Goal: Ask a question: Seek information or help from site administrators or community

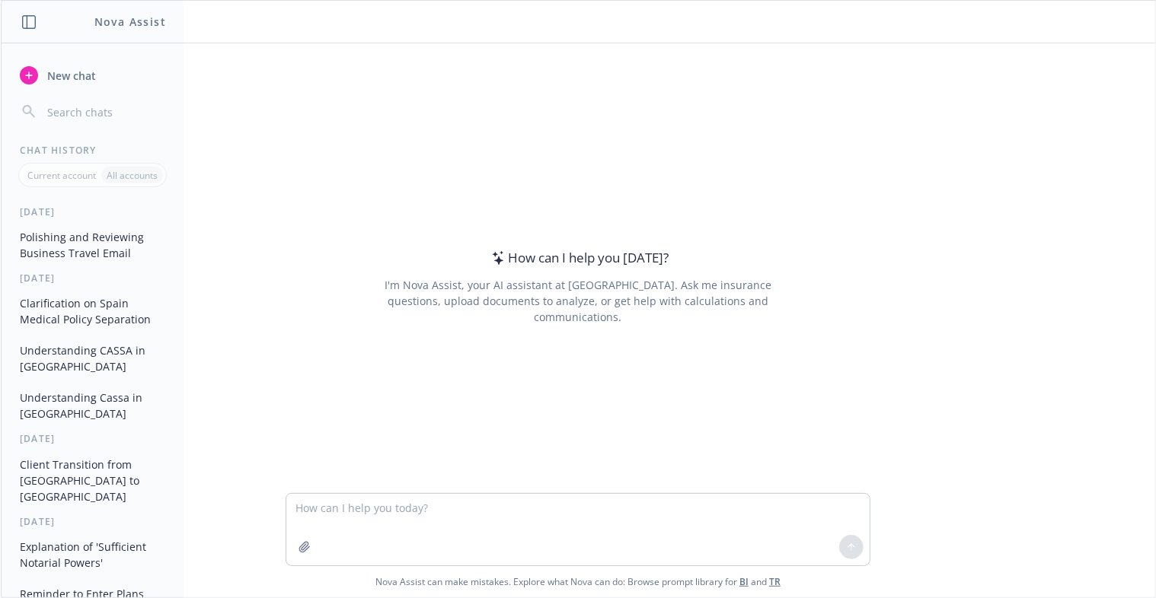
click at [320, 502] on textarea at bounding box center [577, 530] width 583 height 72
type textarea "what is CIA sharing"
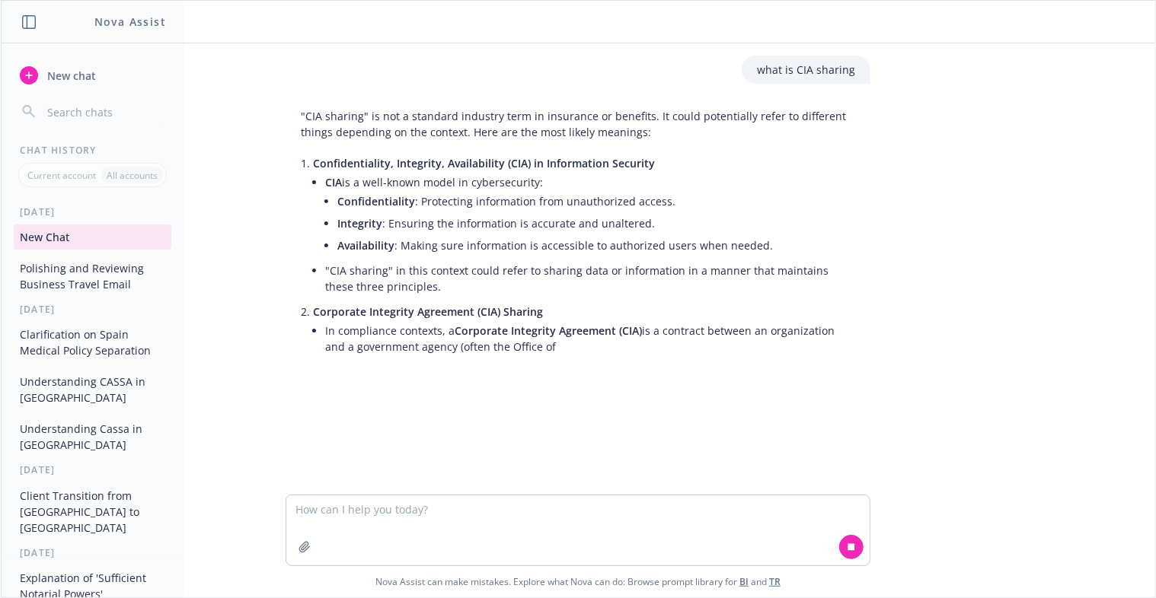
click at [407, 526] on textarea at bounding box center [577, 531] width 583 height 70
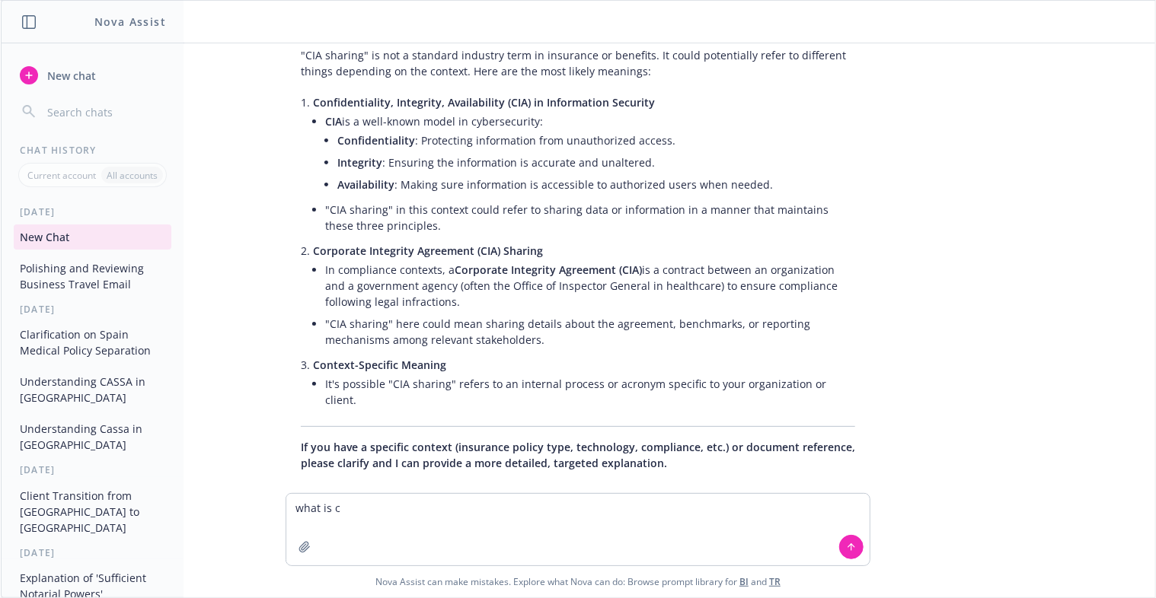
scroll to position [64, 0]
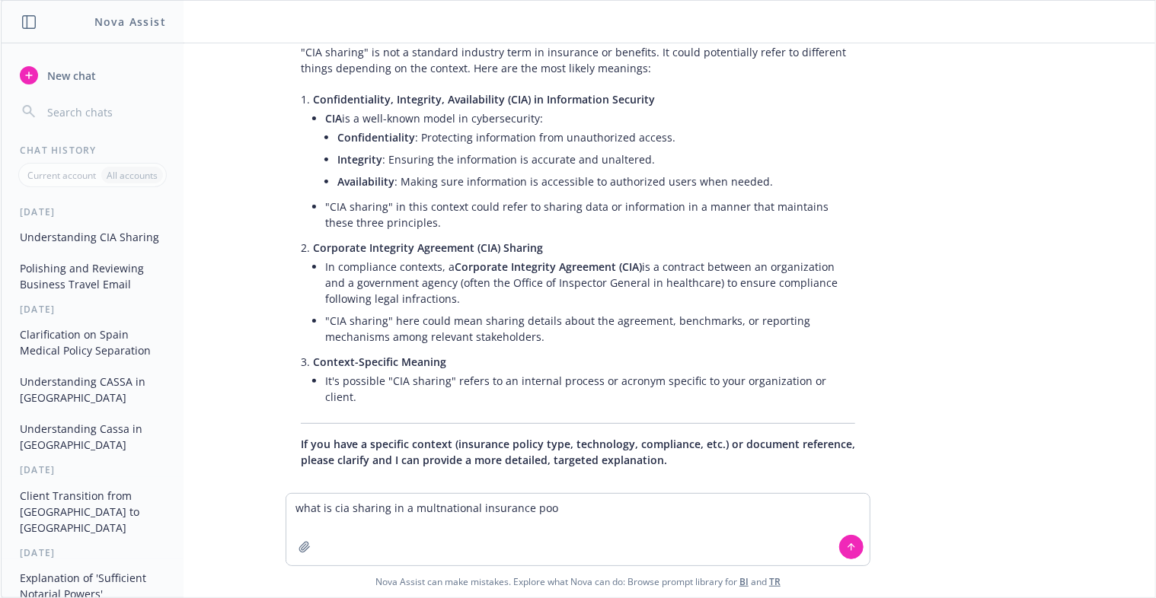
type textarea "what is cia sharing in a multnational insurance pool"
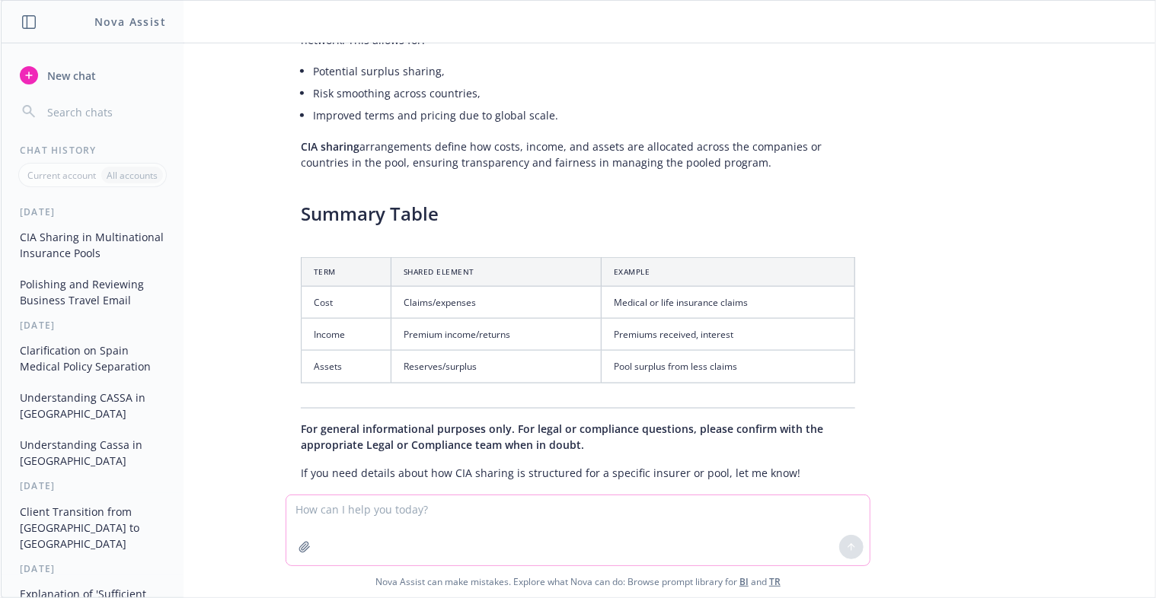
scroll to position [929, 0]
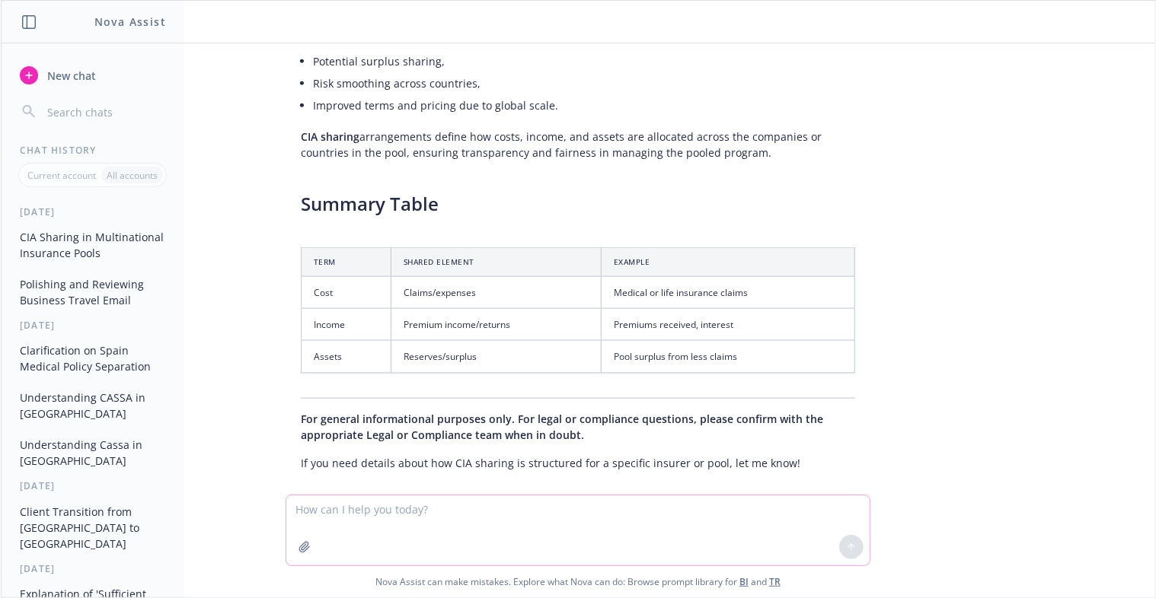
click at [359, 515] on textarea at bounding box center [577, 531] width 583 height 70
paste textarea "Lo Ips, D sita consec adip ELI sed Doeiusm Tempo. Inc utlabo etdo ma, aliqu eni…"
type textarea "loremi dolor....Si Ame, C adip elitse doei TEM inc Utlabor Etdol. Mag aliqua en…"
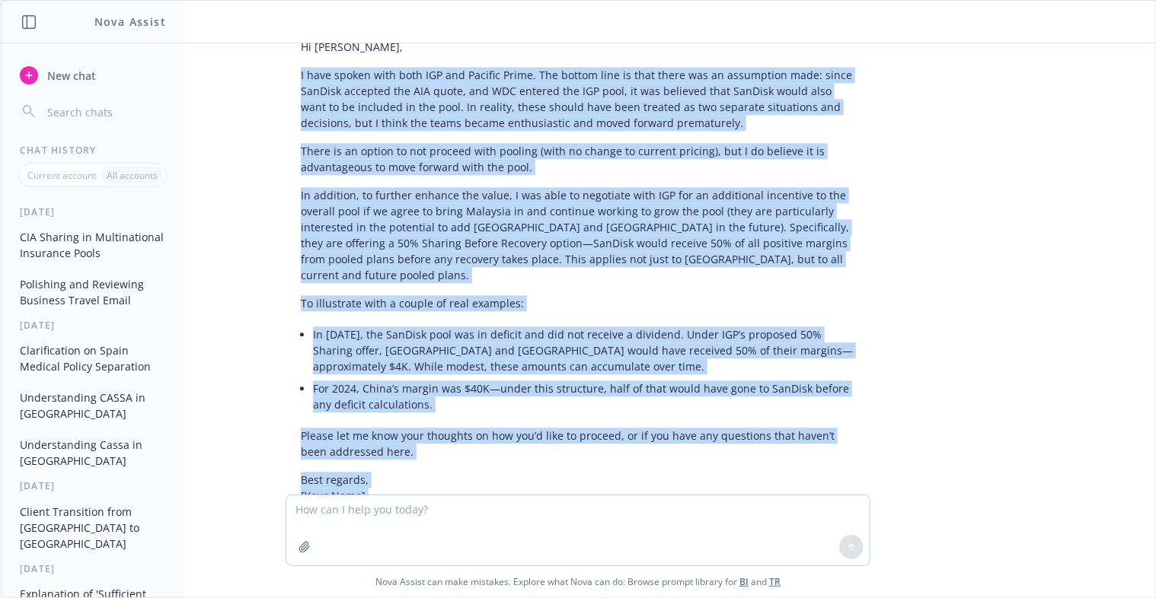
scroll to position [1806, 0]
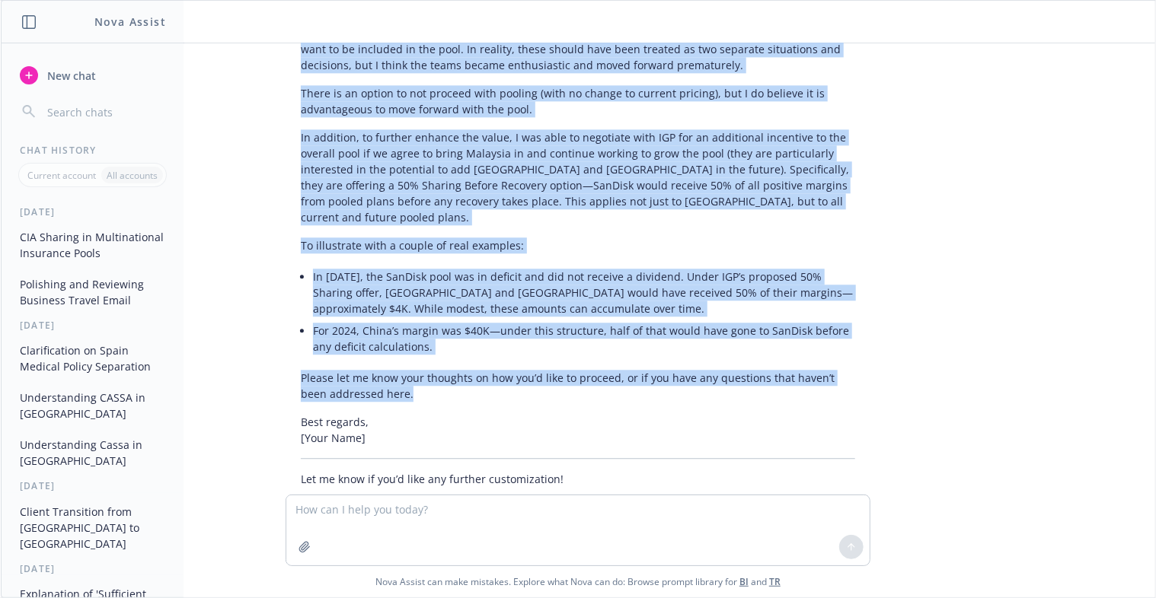
drag, startPoint x: 282, startPoint y: 151, endPoint x: 454, endPoint y: 360, distance: 269.9
click at [454, 360] on div "Certainly! Here’s a polished and professional version of your email draft: Hi […" at bounding box center [577, 214] width 585 height 560
copy div "L ipsu dolors amet cons ADI eli Seddoei Tempo. Inc utlabo etdo ma aliq enima mi…"
